Goal: Information Seeking & Learning: Learn about a topic

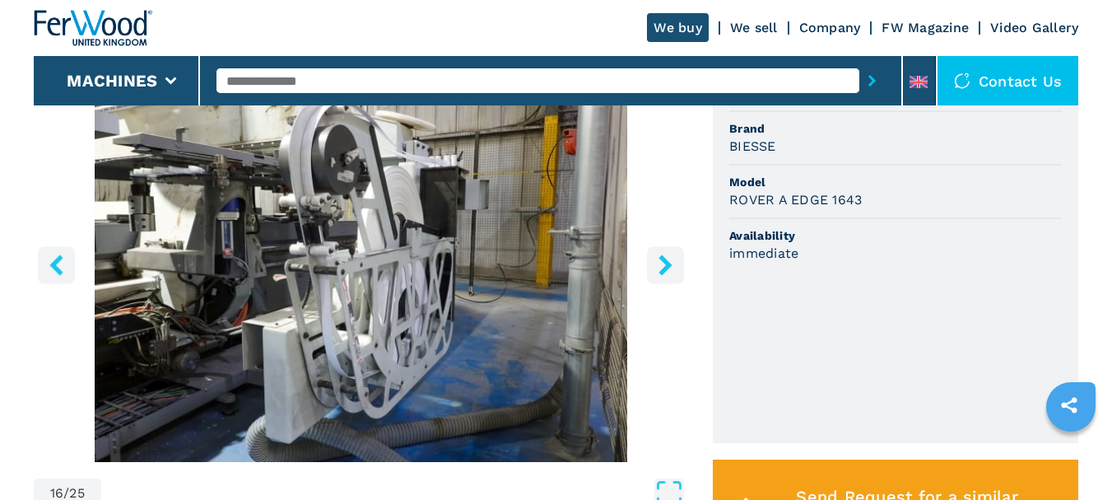
click at [658, 265] on icon "right-button" at bounding box center [665, 264] width 21 height 21
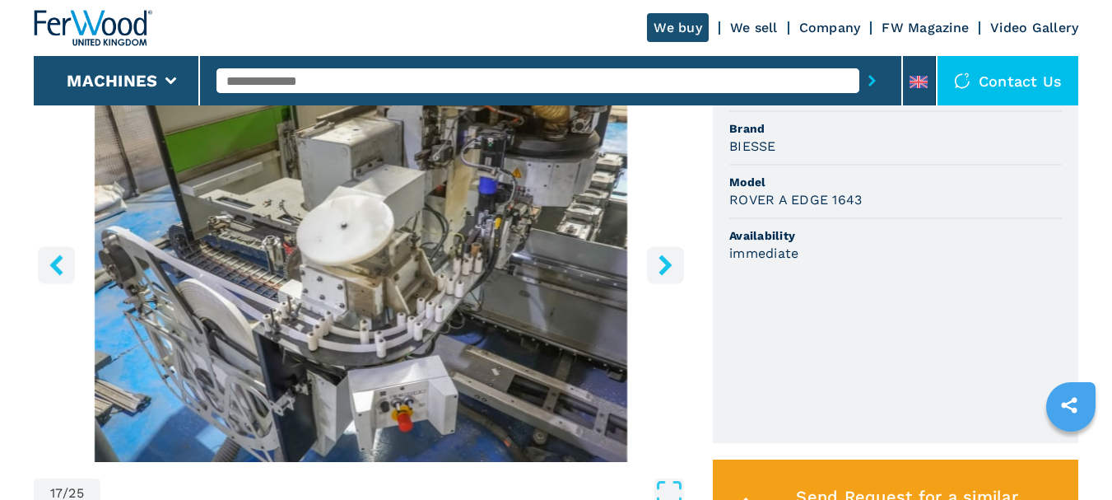
click at [658, 263] on icon "right-button" at bounding box center [665, 264] width 21 height 21
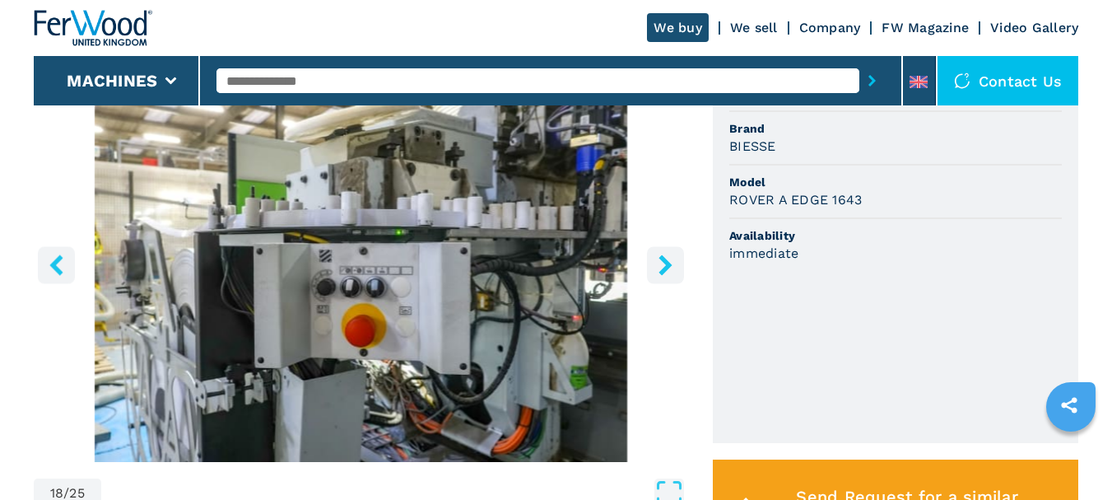
click at [658, 263] on icon "right-button" at bounding box center [665, 264] width 21 height 21
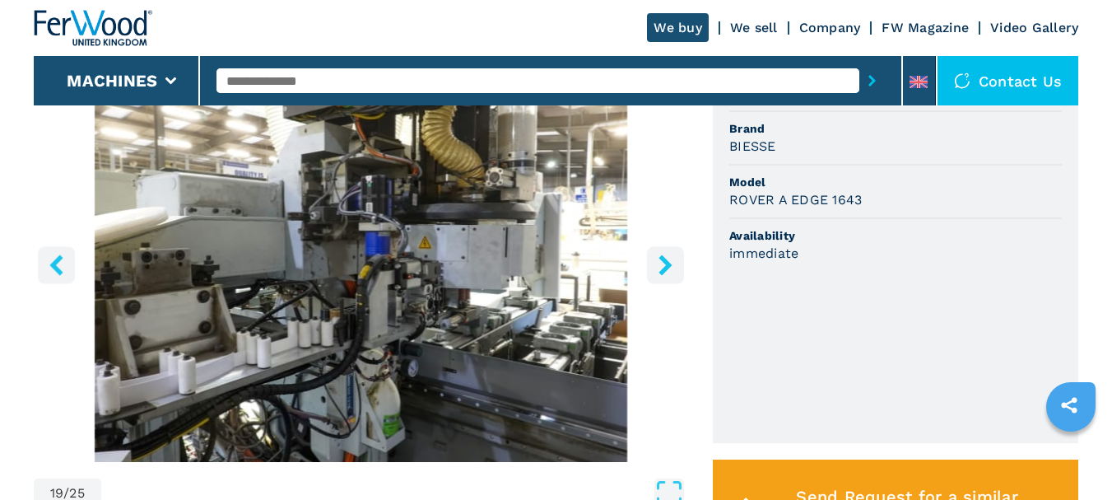
click at [658, 263] on icon "right-button" at bounding box center [665, 264] width 21 height 21
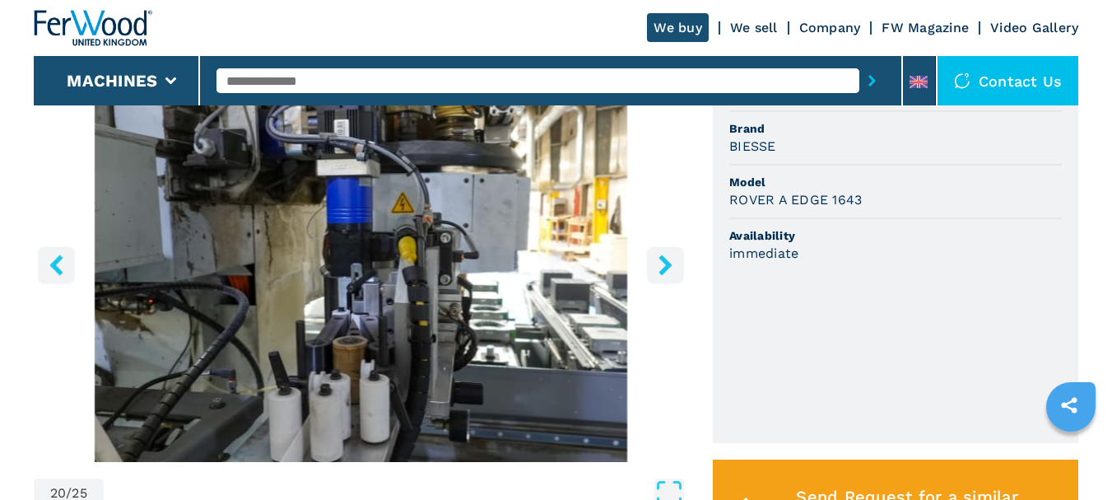
click at [672, 263] on icon "right-button" at bounding box center [665, 264] width 21 height 21
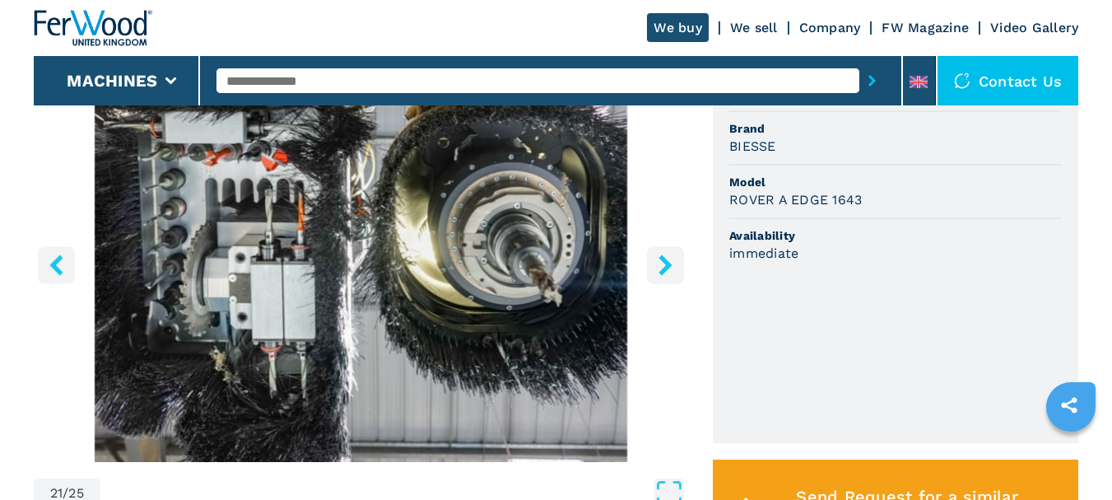
click at [671, 263] on icon "right-button" at bounding box center [665, 264] width 21 height 21
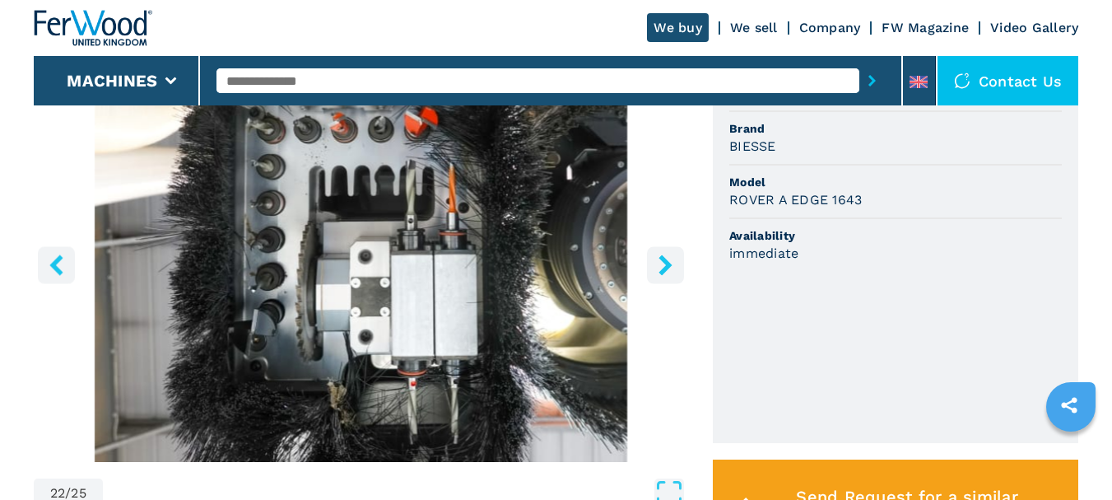
click at [669, 263] on icon "right-button" at bounding box center [664, 264] width 13 height 21
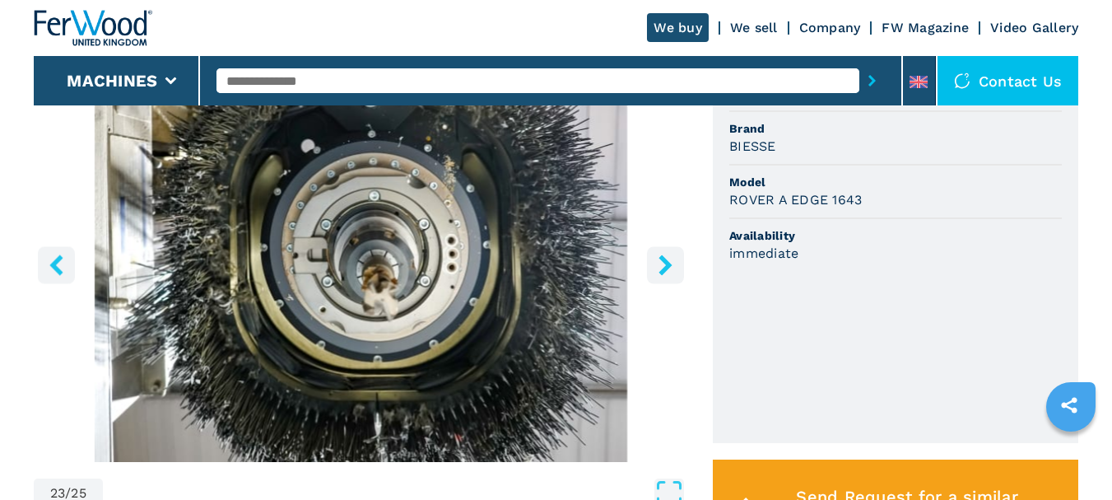
click at [669, 263] on icon "right-button" at bounding box center [664, 264] width 13 height 21
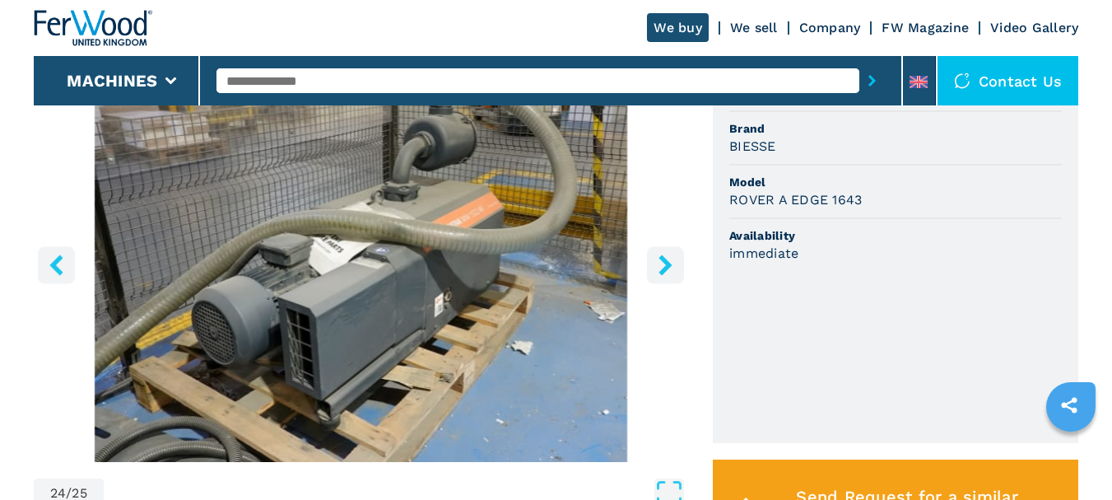
click at [669, 263] on icon "right-button" at bounding box center [664, 264] width 13 height 21
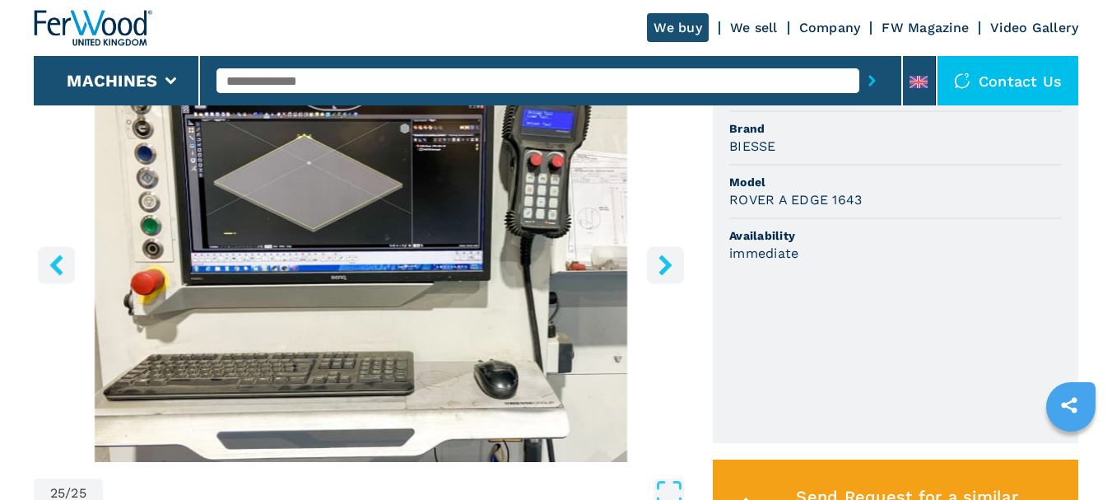
click at [669, 263] on icon "right-button" at bounding box center [664, 264] width 13 height 21
